Goal: Task Accomplishment & Management: Manage account settings

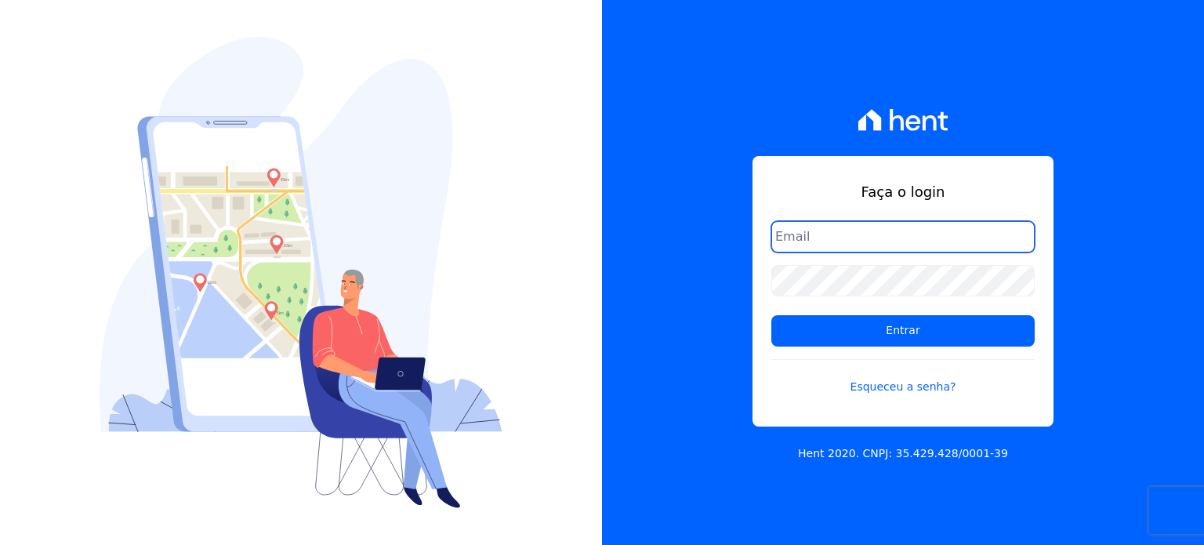
click at [901, 244] on input "email" at bounding box center [902, 236] width 263 height 31
paste input "thiago@apiceincorporadora.com.br"
type input "thiago@apiceincorporadora.com.br"
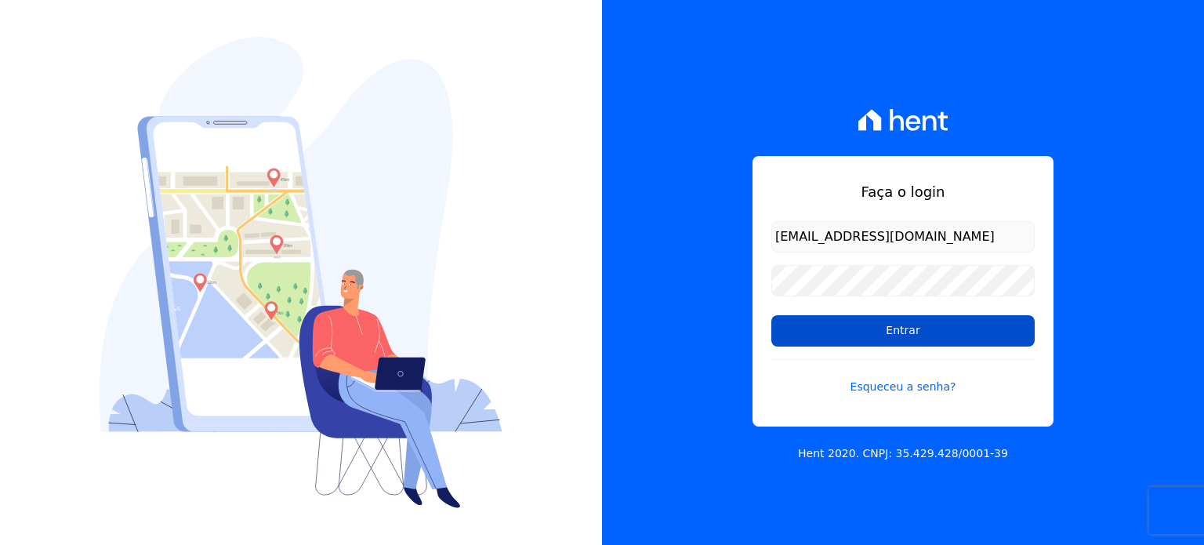
click at [848, 324] on input "Entrar" at bounding box center [902, 330] width 263 height 31
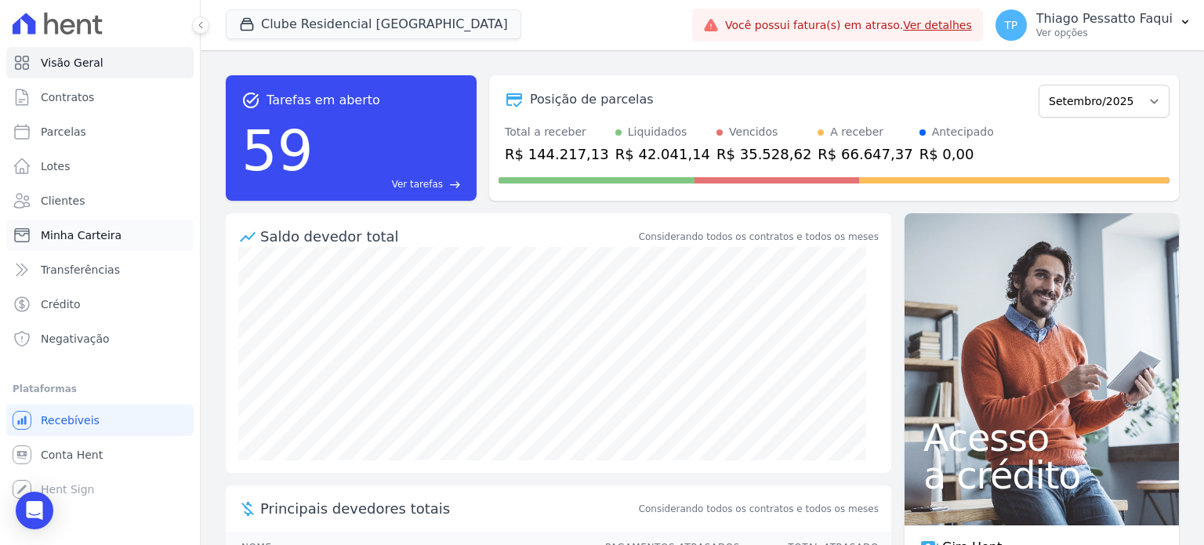
click at [68, 237] on span "Minha Carteira" at bounding box center [81, 235] width 81 height 16
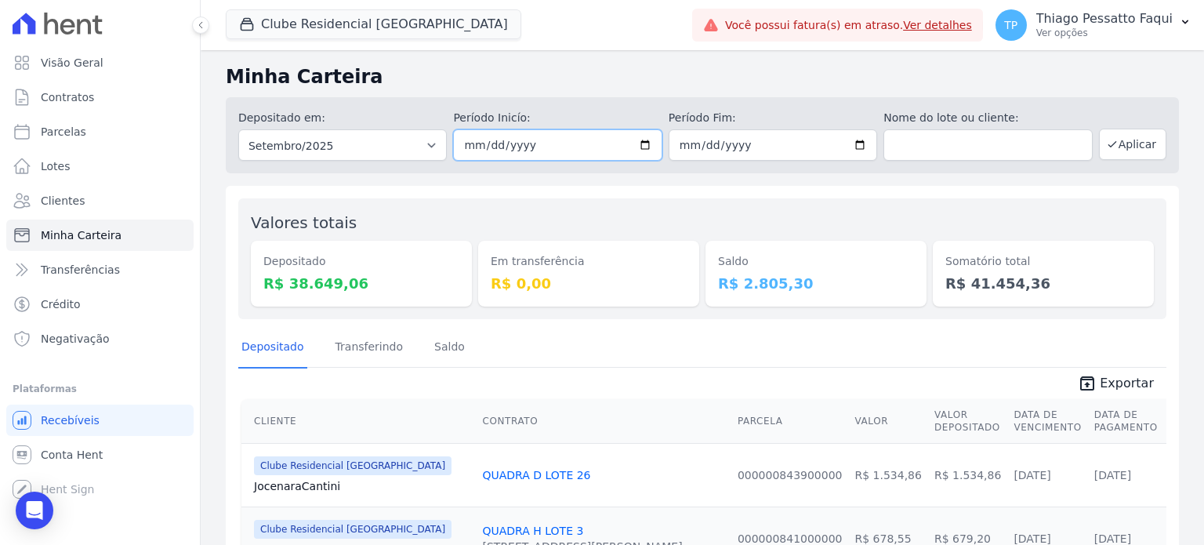
click at [640, 143] on input "2025-09-01" at bounding box center [557, 144] width 208 height 31
type input "2025-03-01"
click at [757, 143] on input "2025-09-30" at bounding box center [773, 144] width 208 height 31
click at [862, 148] on input "2025-09-30" at bounding box center [773, 144] width 208 height 31
click at [854, 147] on input "2025-09-30" at bounding box center [773, 144] width 208 height 31
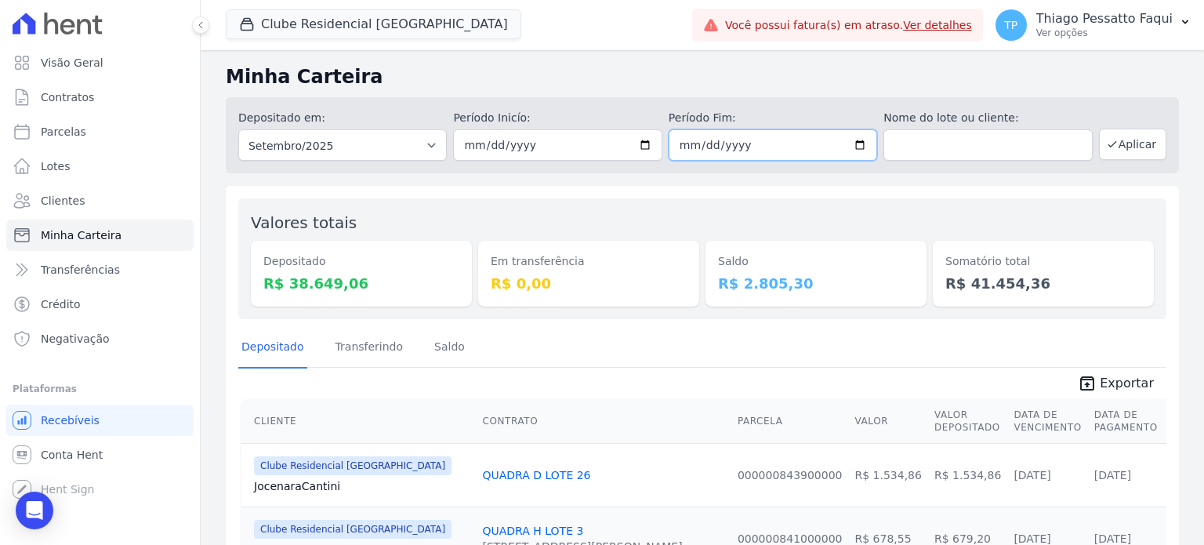
click at [853, 142] on input "2025-09-30" at bounding box center [773, 144] width 208 height 31
type input "2025-03-31"
click at [412, 145] on select "Todos os meses Novembro/2022 Dezembro/2022 Janeiro/2023 Fevereiro/2023 Março/20…" at bounding box center [342, 144] width 208 height 31
click at [486, 159] on input "2025-03-01" at bounding box center [557, 144] width 208 height 31
click at [384, 24] on button "Clube Residencial [GEOGRAPHIC_DATA]" at bounding box center [373, 24] width 295 height 30
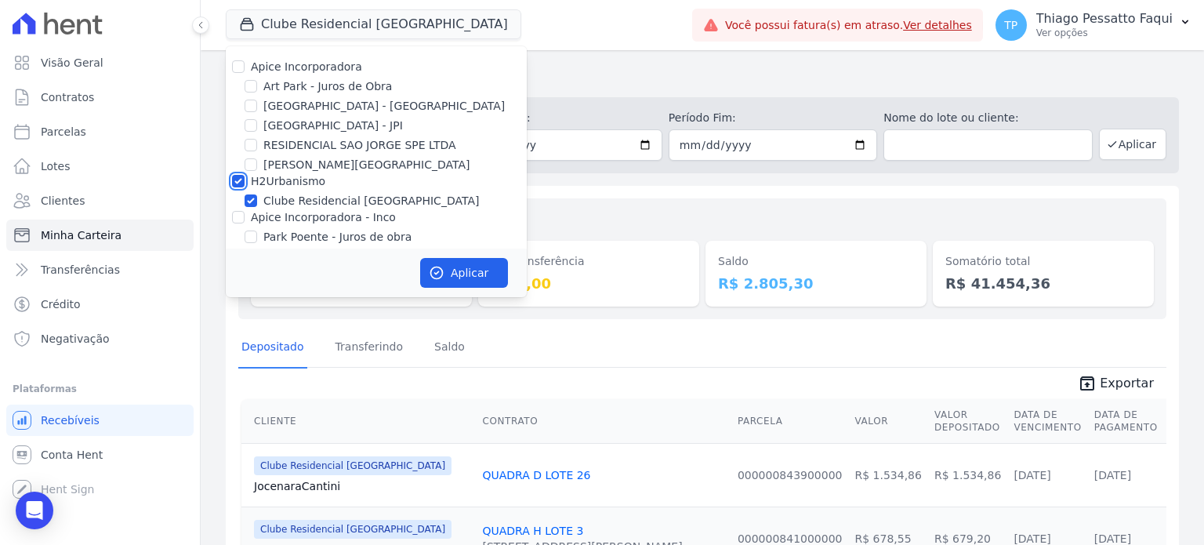
click at [237, 186] on input "H2Urbanismo" at bounding box center [238, 181] width 13 height 13
checkbox input "false"
click at [246, 150] on div at bounding box center [251, 145] width 13 height 16
click at [248, 143] on input "RESIDENCIAL SAO JORGE SPE LTDA" at bounding box center [251, 145] width 13 height 13
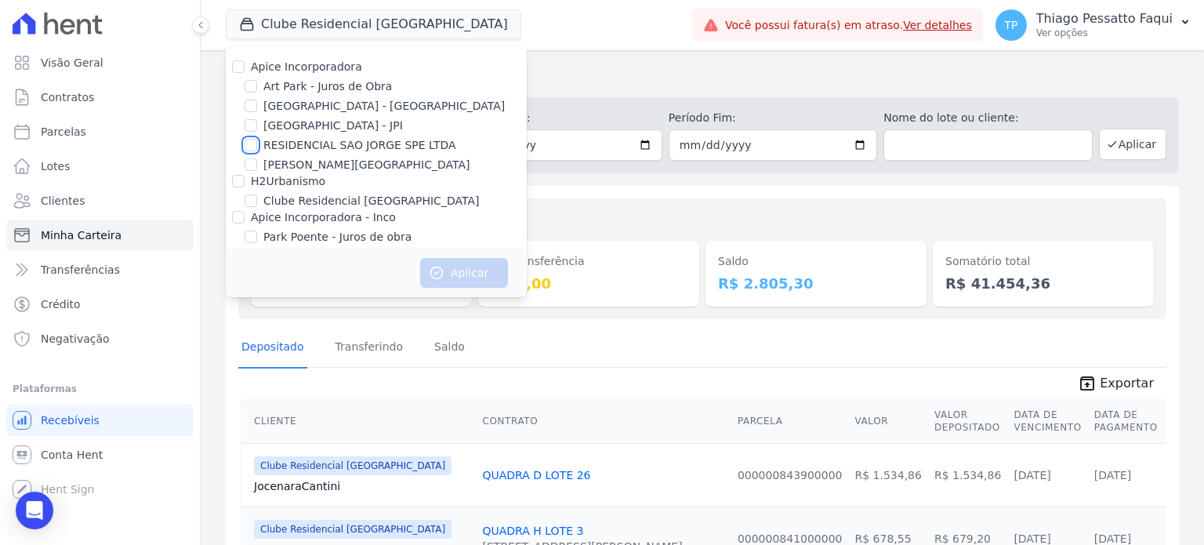
checkbox input "true"
click at [455, 271] on button "Aplicar" at bounding box center [464, 273] width 88 height 30
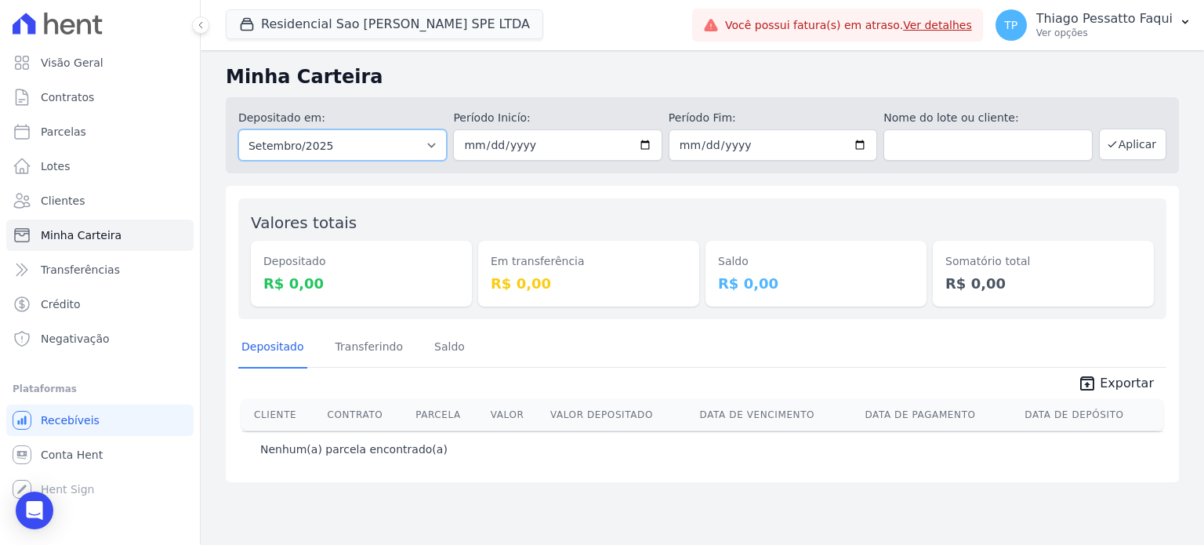
click at [376, 142] on select "Todos os meses Novembro/2024 Dezembro/2024 Janeiro/2025 Fevereiro/2025 Março/20…" at bounding box center [342, 144] width 208 height 31
select select "all"
click at [238, 129] on select "Todos os meses Novembro/2024 Dezembro/2024 Janeiro/2025 Fevereiro/2025 Março/20…" at bounding box center [342, 144] width 208 height 31
click at [647, 149] on input "date" at bounding box center [557, 144] width 208 height 31
type input "2025-03-01"
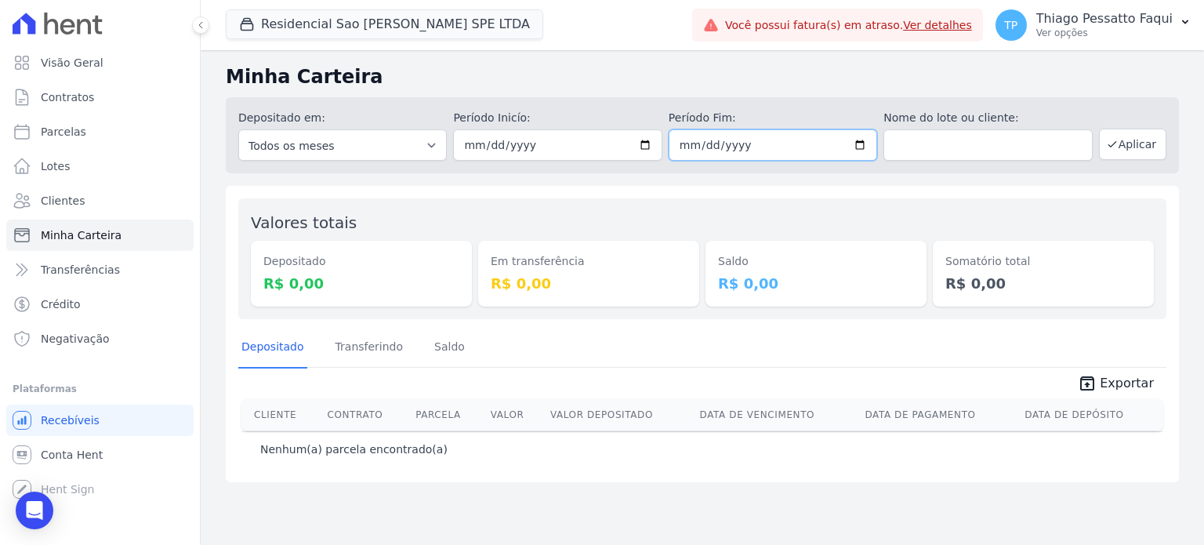
click at [696, 140] on input "date" at bounding box center [773, 144] width 208 height 31
type input "2025-03-30"
click at [1137, 154] on button "Aplicar" at bounding box center [1132, 144] width 67 height 31
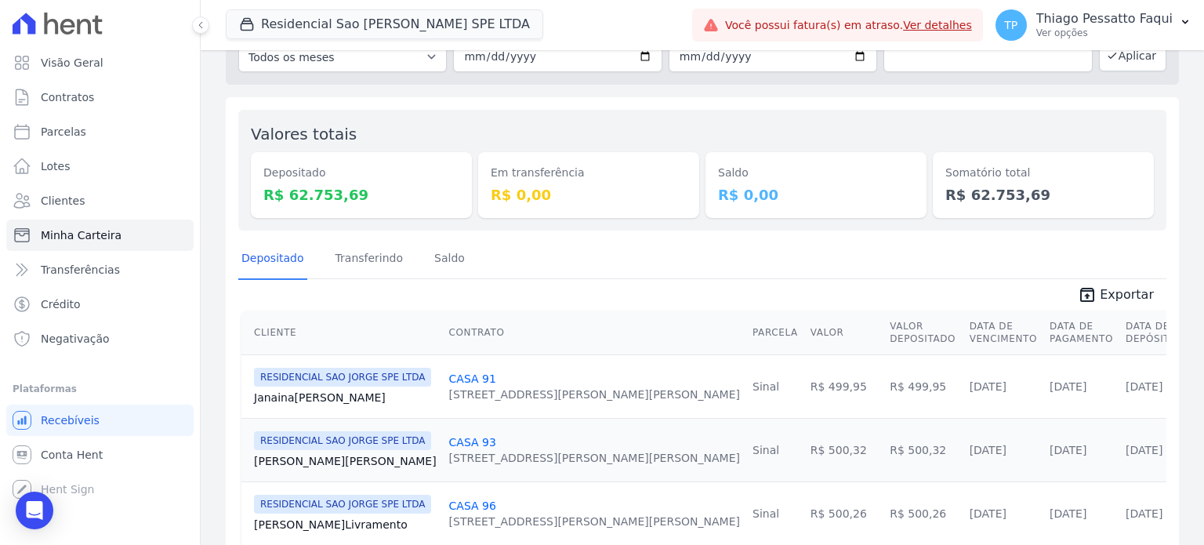
scroll to position [157, 0]
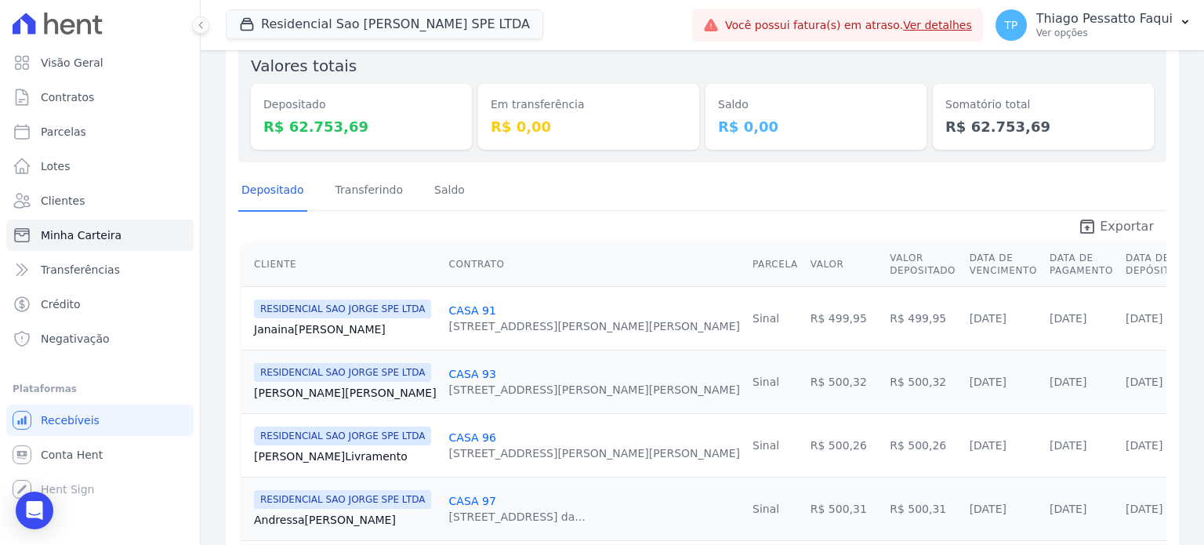
click at [1124, 223] on span "Exportar" at bounding box center [1127, 226] width 54 height 19
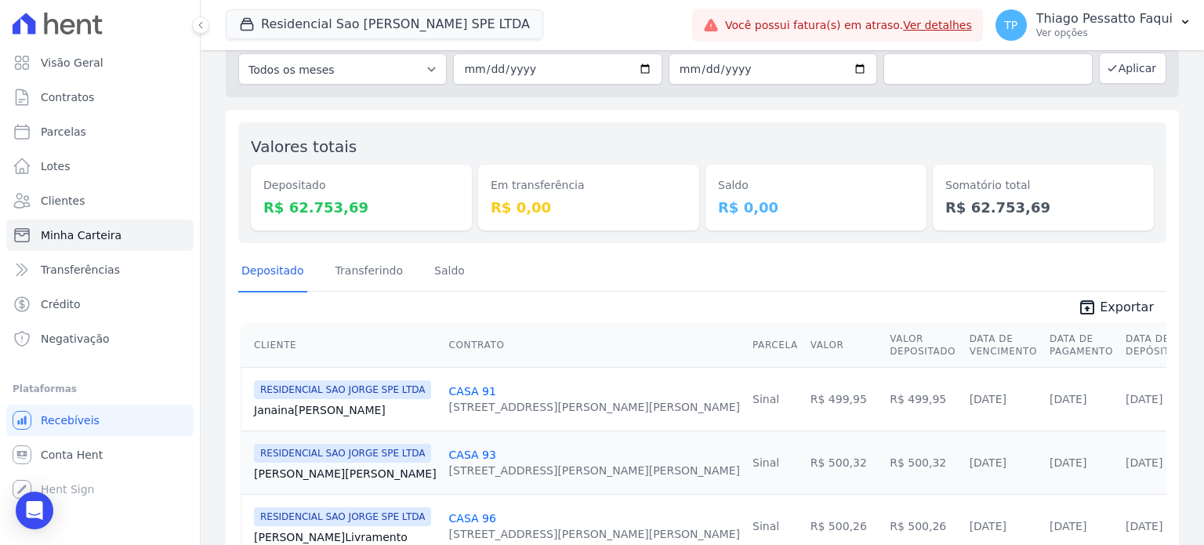
scroll to position [0, 0]
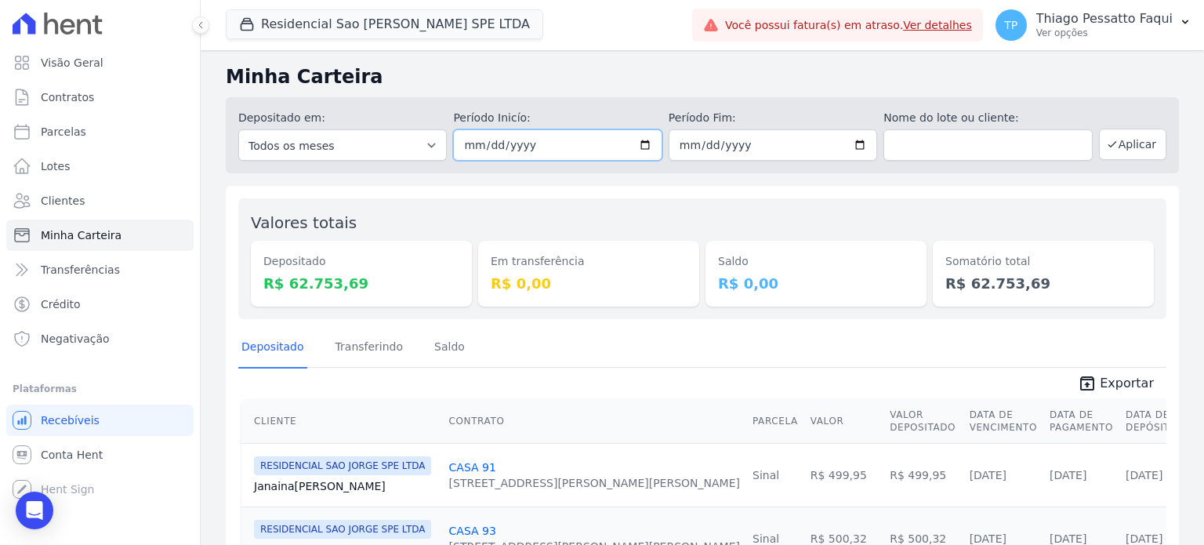
click at [641, 150] on input "2025-03-01" at bounding box center [557, 144] width 208 height 31
type input "[DATE]"
click at [849, 147] on input "2025-03-30" at bounding box center [773, 144] width 208 height 31
type input "[DATE]"
click at [1132, 148] on button "Aplicar" at bounding box center [1132, 144] width 67 height 31
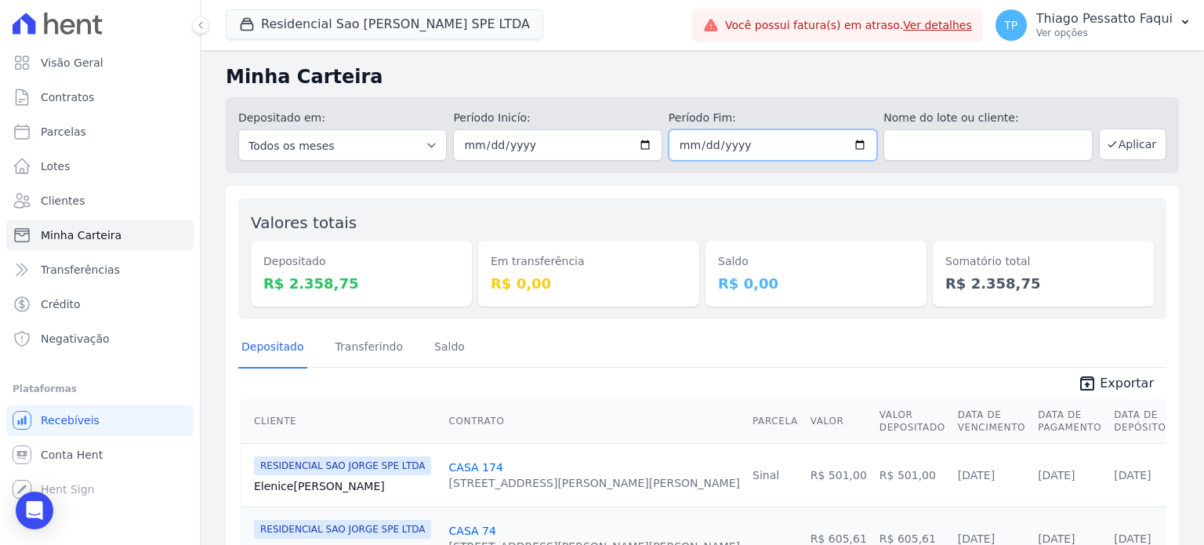
click at [858, 143] on input "[DATE]" at bounding box center [773, 144] width 208 height 31
type input "2025-04-30"
click at [1108, 146] on icon "button" at bounding box center [1111, 144] width 7 height 5
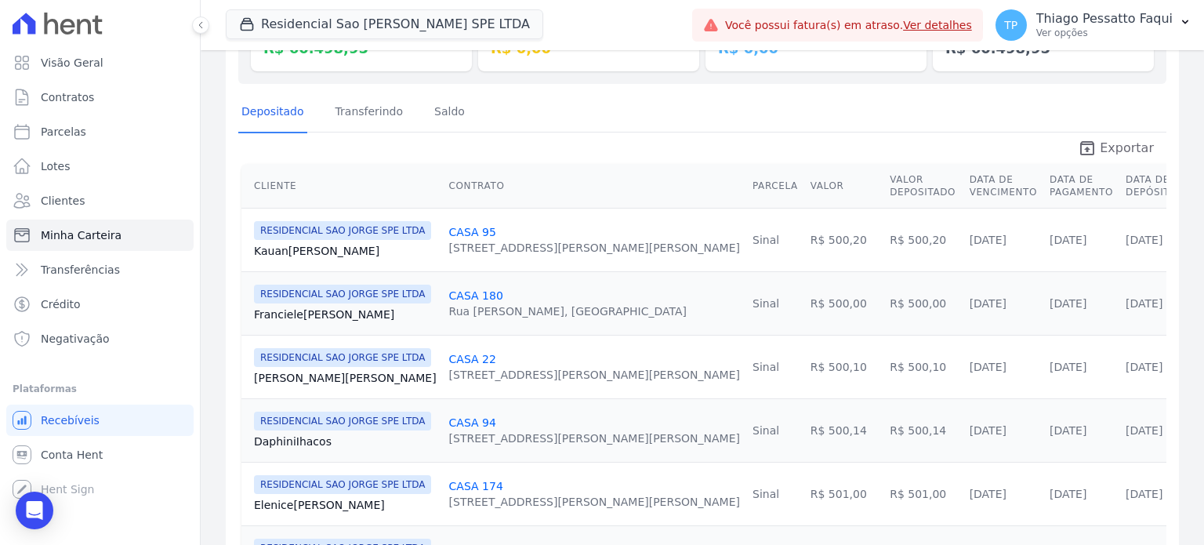
click at [1125, 151] on span "Exportar" at bounding box center [1127, 148] width 54 height 19
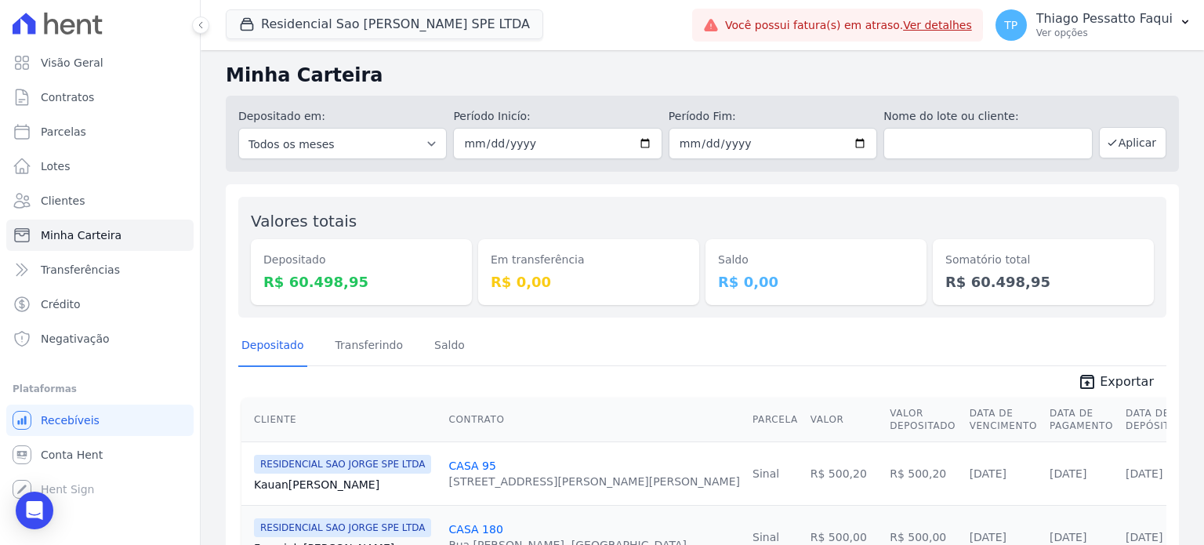
scroll to position [0, 0]
